Goal: Check status: Check status

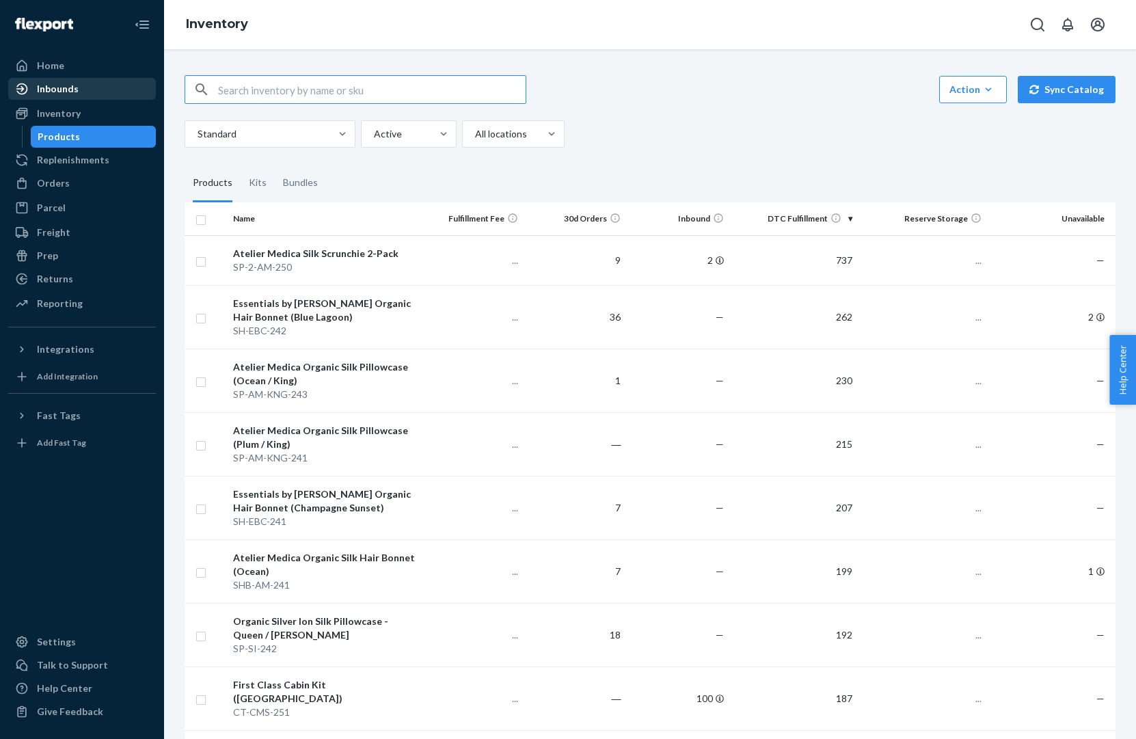
click at [72, 92] on div "Inbounds" at bounding box center [58, 89] width 42 height 14
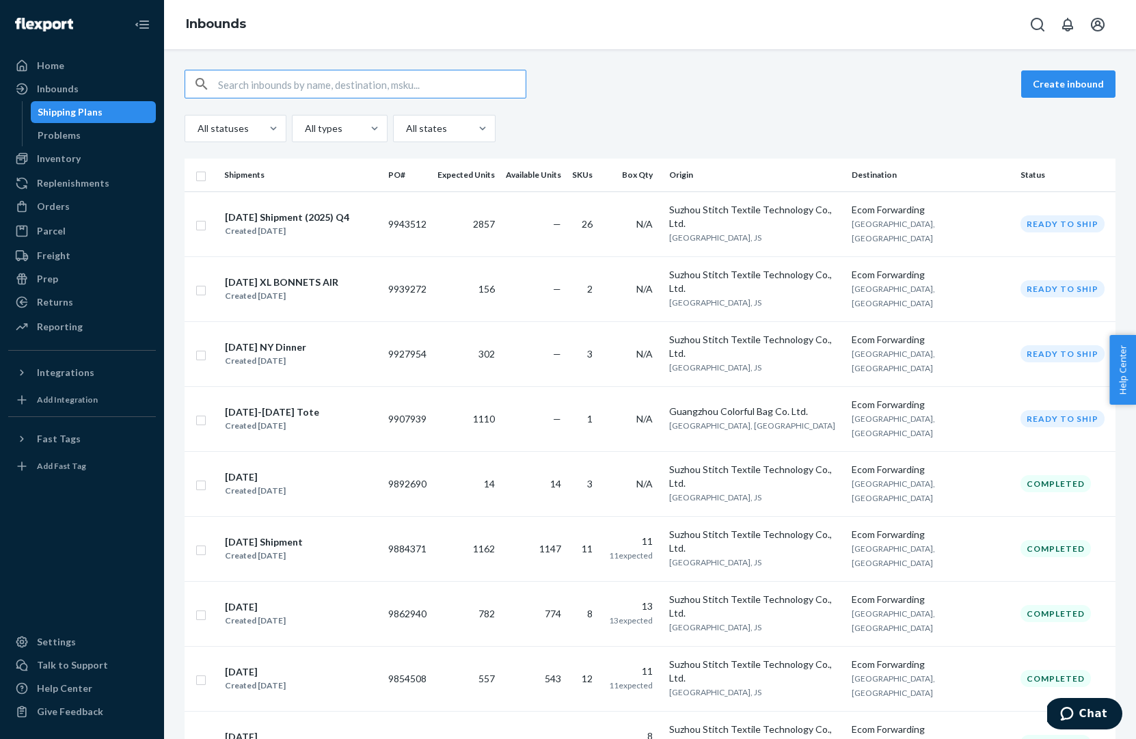
type input "1170382"
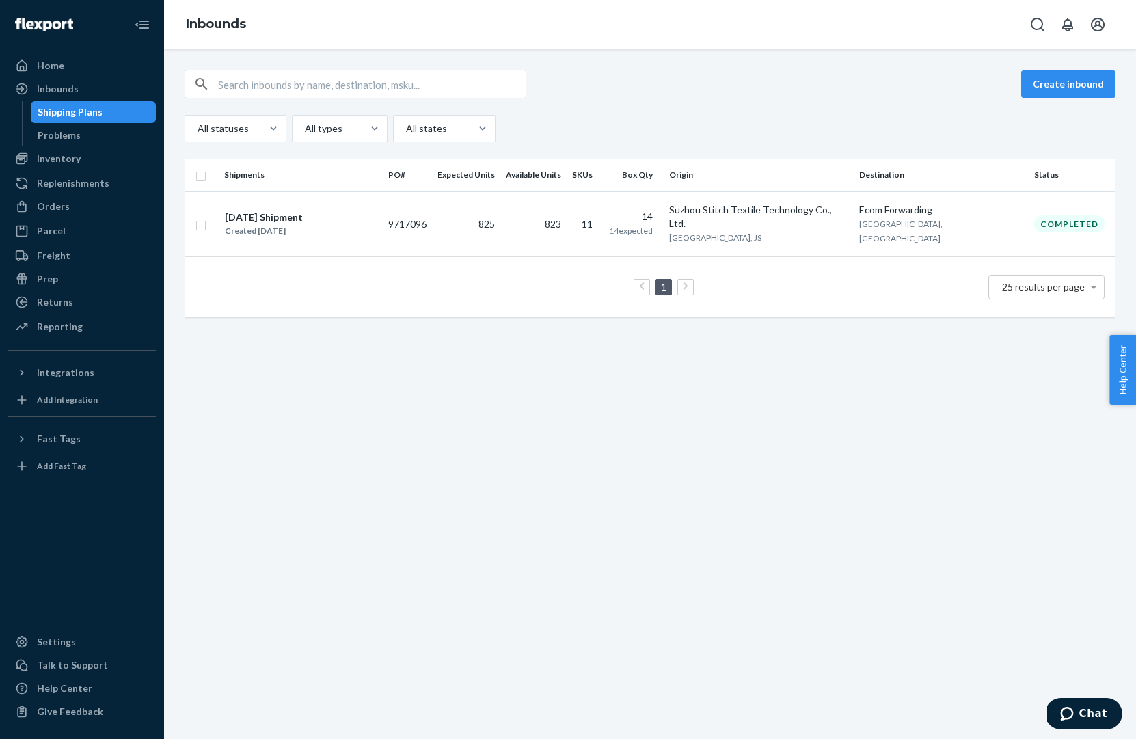
click at [299, 87] on input "text" at bounding box center [372, 83] width 308 height 27
type input "1170382"
click at [257, 211] on div "[DATE] Shipment" at bounding box center [264, 218] width 78 height 14
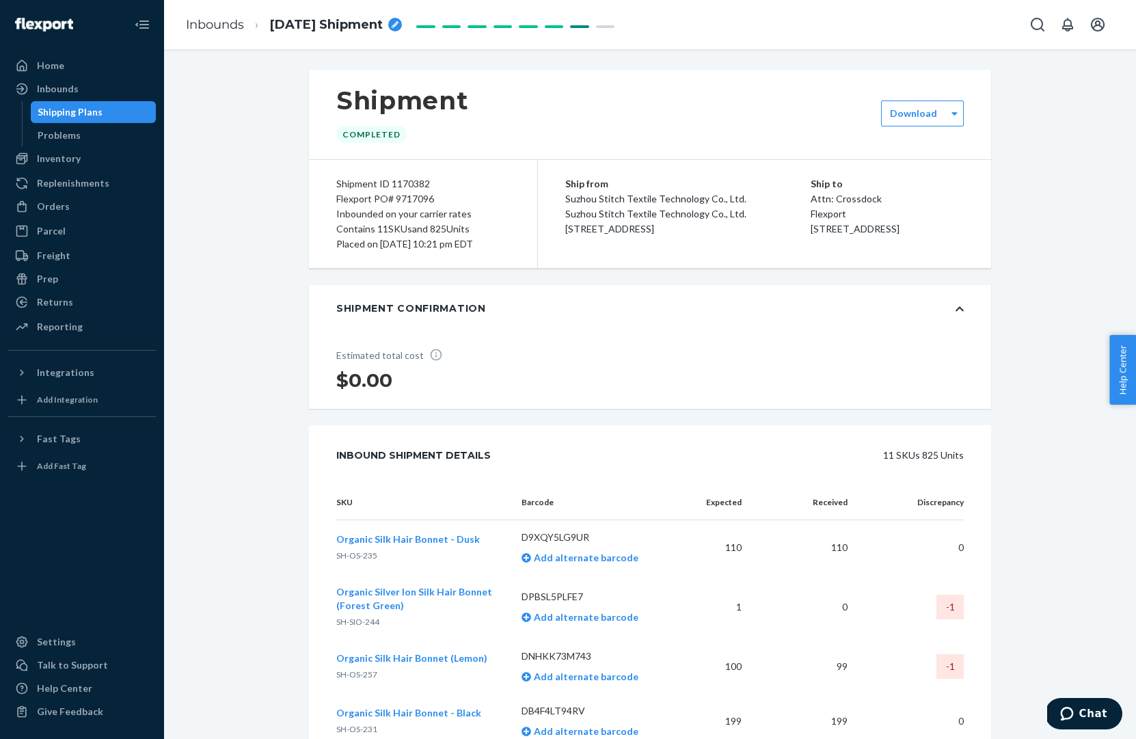
scroll to position [558, 0]
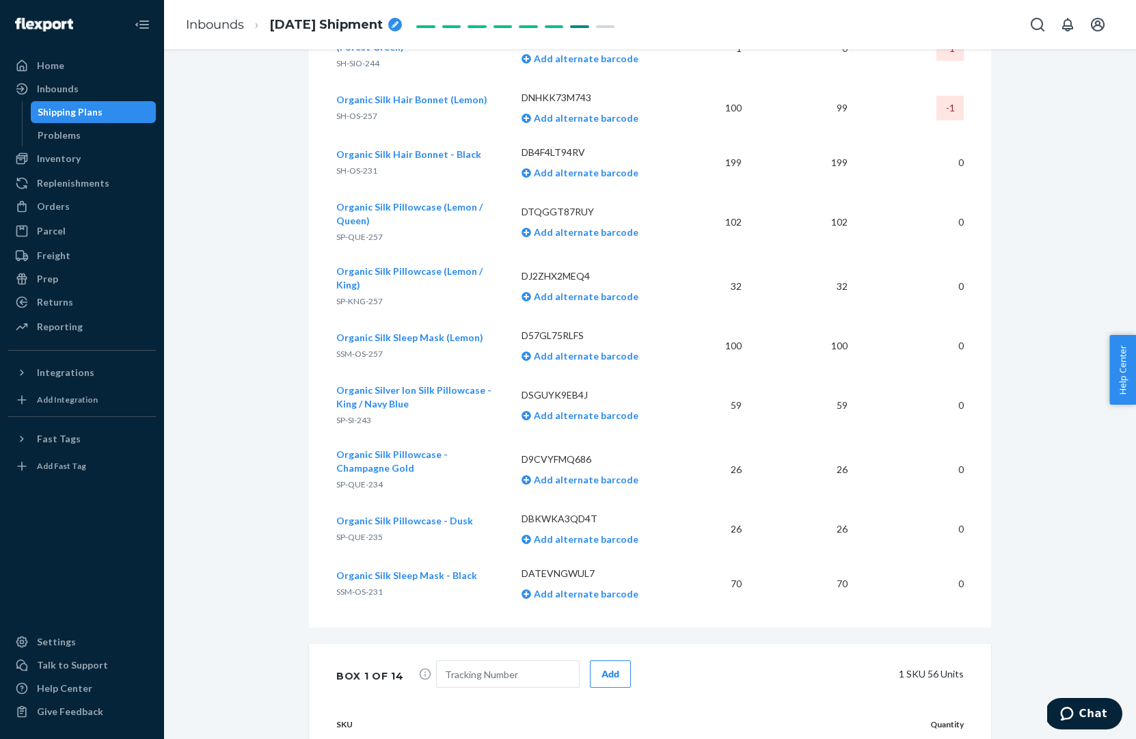
click at [414, 384] on span "Organic Silver Ion Silk Pillowcase - King / Navy Blue" at bounding box center [413, 396] width 155 height 25
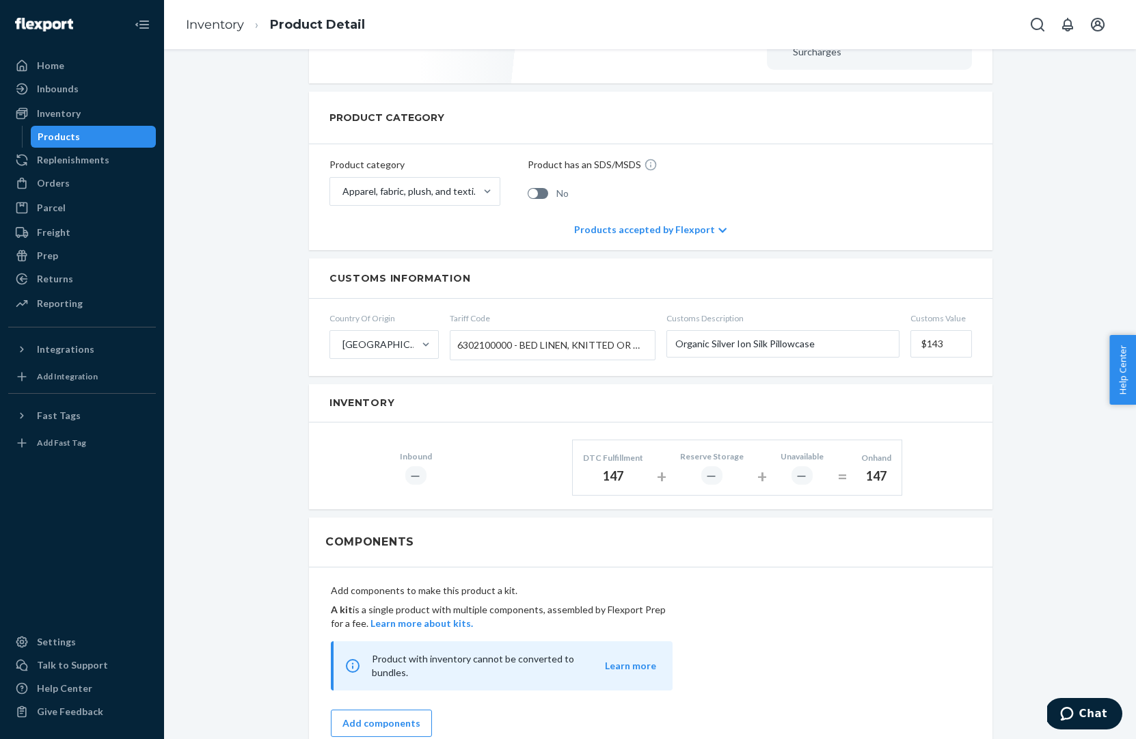
scroll to position [533, 0]
